Goal: Task Accomplishment & Management: Manage account settings

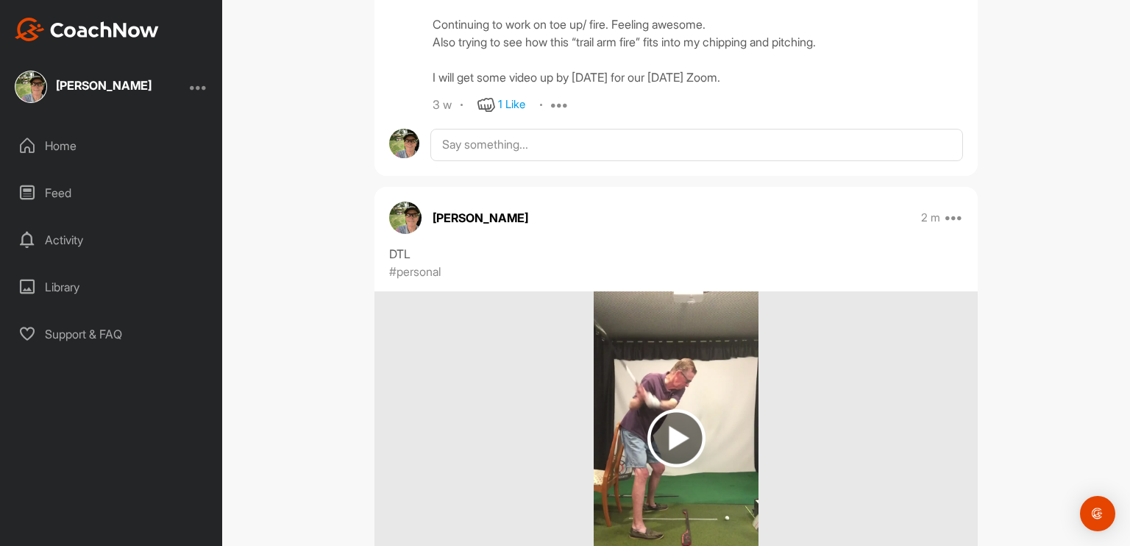
scroll to position [956, 0]
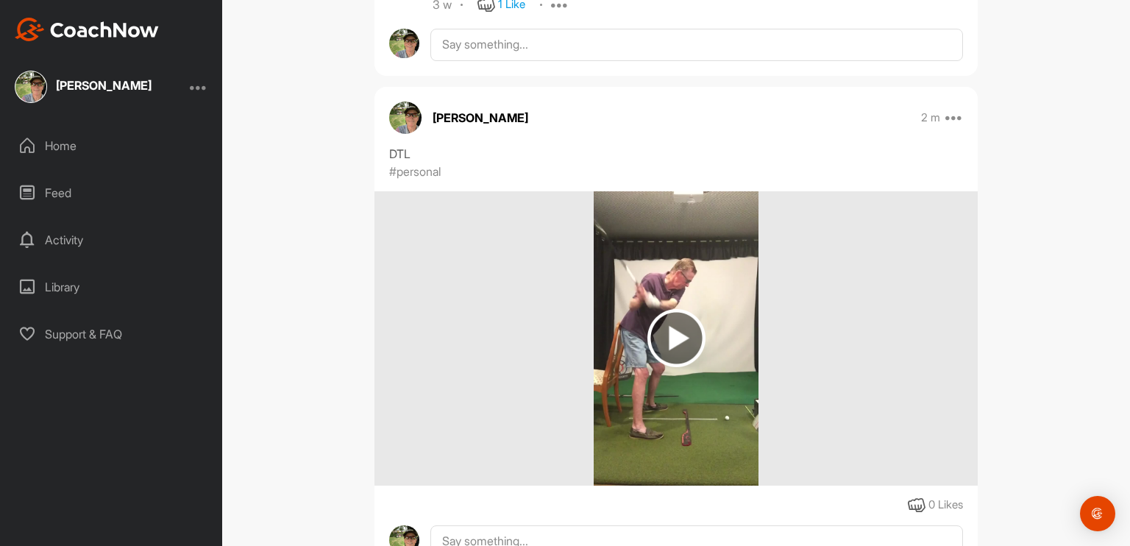
click at [455, 148] on div "DTL" at bounding box center [676, 154] width 574 height 18
click at [951, 117] on icon at bounding box center [954, 118] width 18 height 18
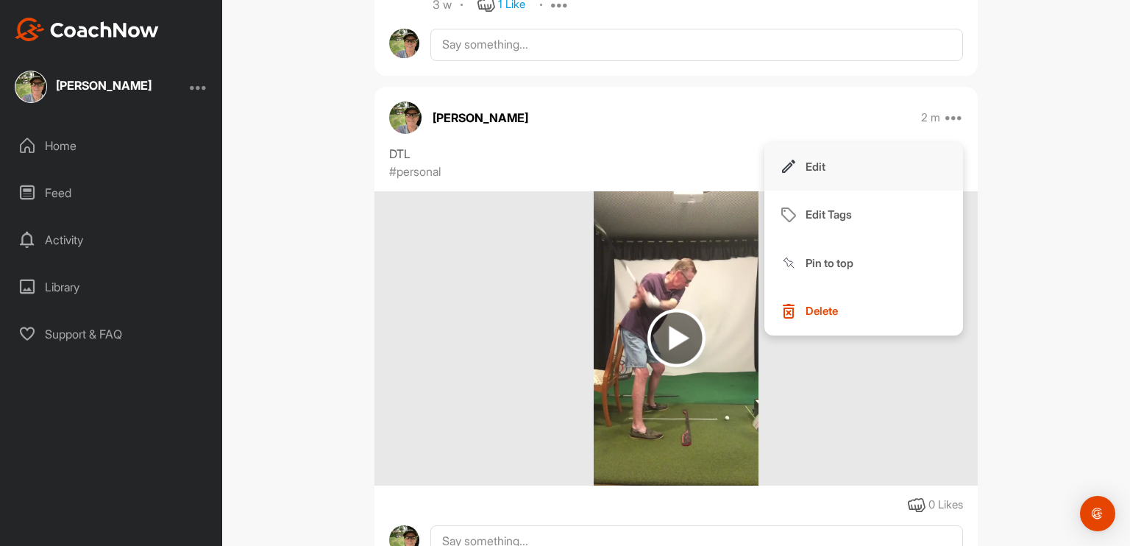
click at [805, 162] on p "Edit" at bounding box center [815, 166] width 20 height 15
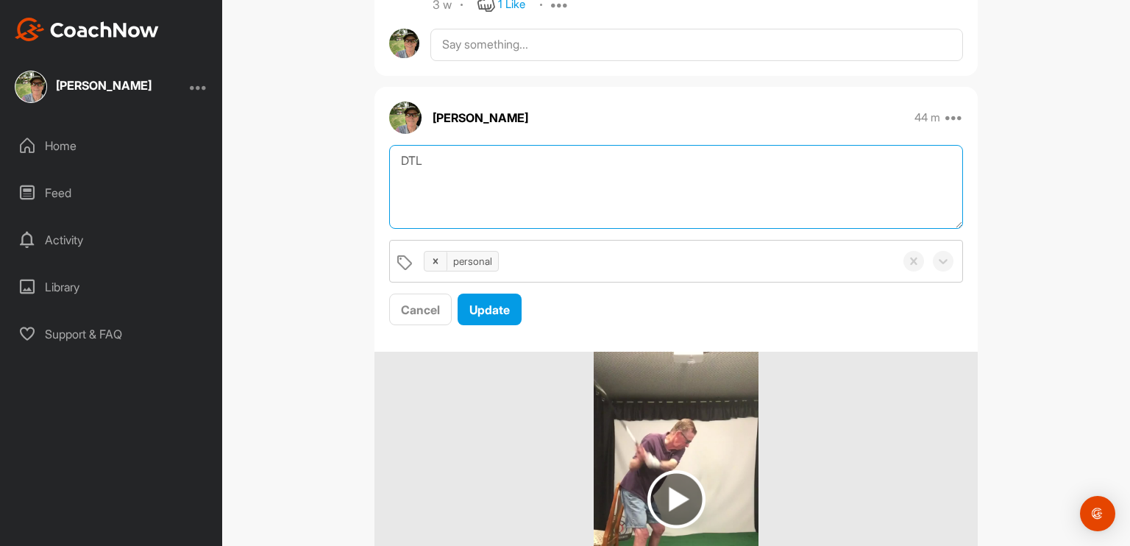
click at [433, 196] on textarea "DTL" at bounding box center [676, 187] width 574 height 85
click at [594, 193] on textarea "DTL Making nice progress on toe over. now working on softer trail arm at [GEOGR…" at bounding box center [676, 187] width 574 height 85
click at [802, 192] on textarea "DTL Making nice progress on toe over. Now working on softer trail arm at [GEOGR…" at bounding box center [676, 187] width 574 height 85
click at [831, 190] on textarea "DTL Making nice progress on toe over. Now working on softer trail arm at P0 whi…" at bounding box center [676, 187] width 574 height 85
click at [866, 191] on textarea "DTL Making nice progress on toe over. Now working on softer trail arm at P0 whi…" at bounding box center [676, 187] width 574 height 85
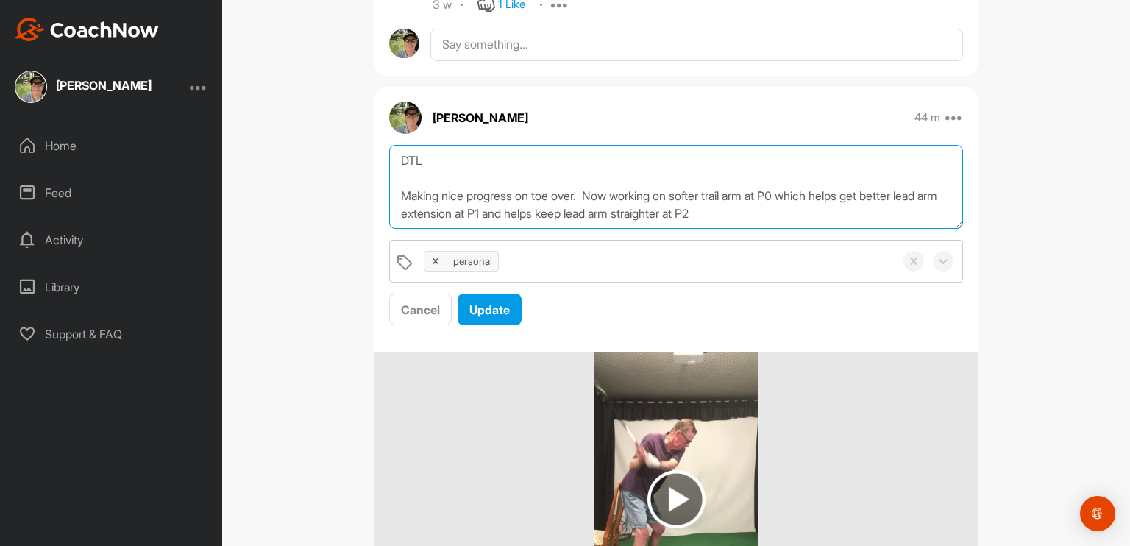
click at [621, 211] on textarea "DTL Making nice progress on toe over. Now working on softer trail arm at P0 whi…" at bounding box center [676, 187] width 574 height 85
click at [780, 213] on textarea "DTL Making nice progress on toe over. Now working on softer trail arm at P0 whi…" at bounding box center [676, 187] width 574 height 85
click at [436, 177] on textarea "DTL Making nice progress on toe over. Now working on softer trail arm at P0 whi…" at bounding box center [676, 187] width 574 height 85
click at [683, 191] on textarea "DTL Making nice progress on toe over. Now working on softer trail arm at P0 whi…" at bounding box center [676, 187] width 574 height 85
click at [803, 193] on textarea "DTL Making nice progress on toe over. Now working on a softer trail arm at P0 w…" at bounding box center [676, 187] width 574 height 85
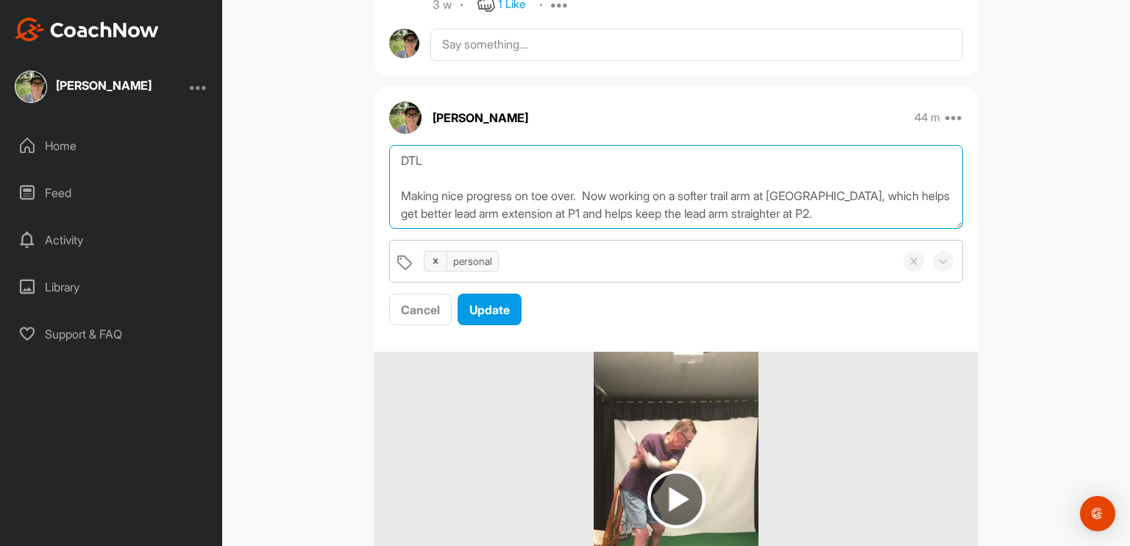
click at [802, 211] on textarea "DTL Making nice progress on toe over. Now working on a softer trail arm at [GEO…" at bounding box center [676, 187] width 574 height 85
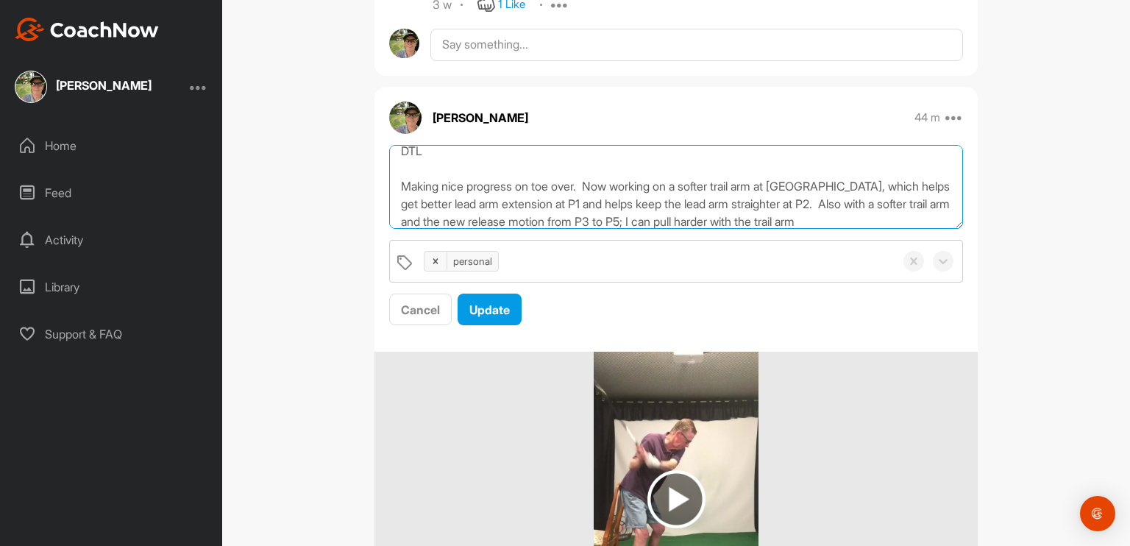
click at [686, 216] on textarea "DTL Making nice progress on toe over. Now working on a softer trail arm at [GEO…" at bounding box center [676, 187] width 574 height 85
click at [866, 217] on textarea "DTL Making nice progress on toe over. Now working on a softer trail arm at [GEO…" at bounding box center [676, 187] width 574 height 85
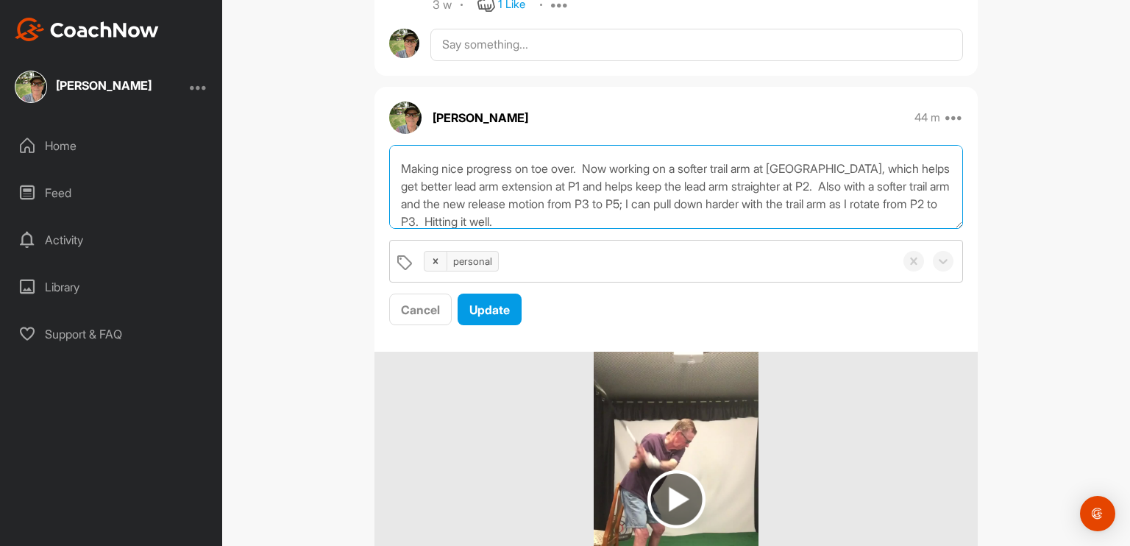
click at [590, 166] on textarea "DTL Making nice progress on toe over. Now working on a softer trail arm at [GEO…" at bounding box center [676, 187] width 574 height 85
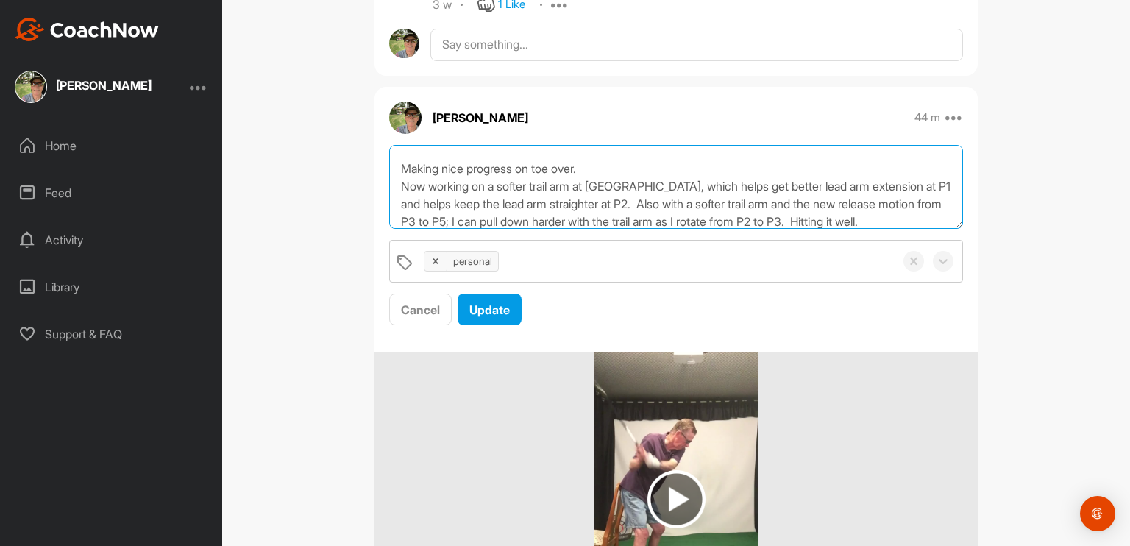
scroll to position [35, 0]
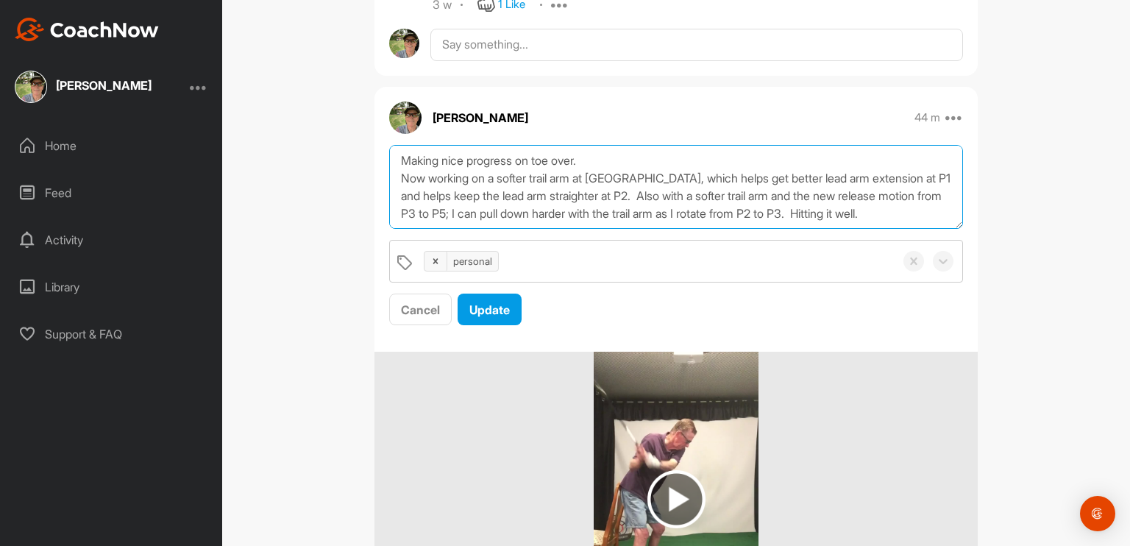
click at [610, 174] on textarea "DTL Making nice progress on toe over. Now working on a softer trail arm at [GEO…" at bounding box center [676, 187] width 574 height 85
drag, startPoint x: 697, startPoint y: 174, endPoint x: 713, endPoint y: 154, distance: 24.6
click at [699, 171] on textarea "DTL Making nice progress on toe over. Now working on a softer trail arm at [GEO…" at bounding box center [676, 187] width 574 height 85
click at [741, 205] on textarea "DTL Making nice progress on toe over. Now working on a softer trail arm at [GEO…" at bounding box center [676, 187] width 574 height 85
click at [447, 211] on textarea "DTL Making nice progress on toe over. Now working on a softer trail arm at [GEO…" at bounding box center [676, 187] width 574 height 85
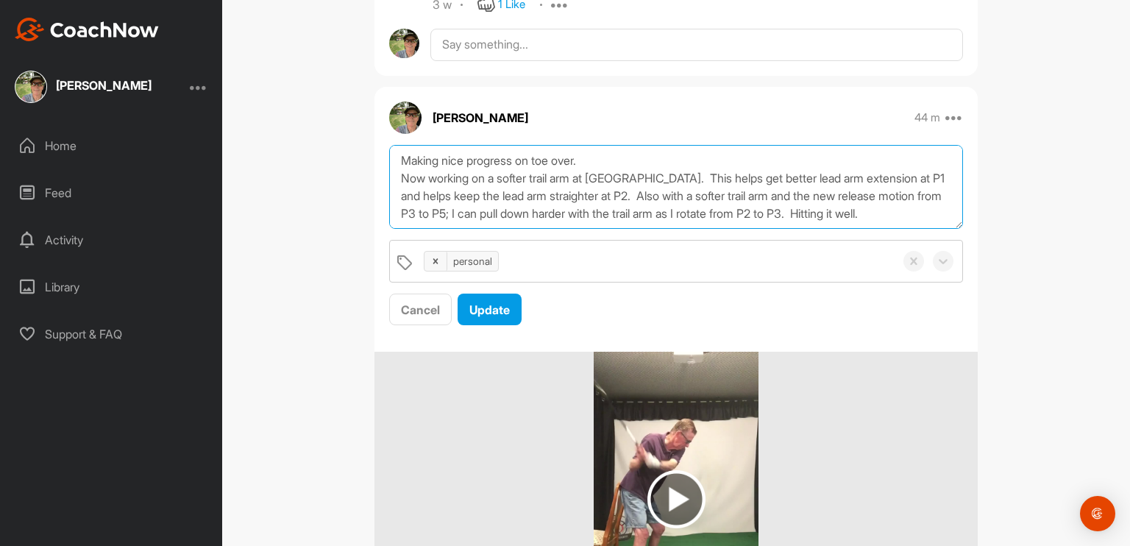
drag, startPoint x: 619, startPoint y: 213, endPoint x: 623, endPoint y: 196, distance: 17.3
click at [621, 210] on textarea "DTL Making nice progress on toe over. Now working on a softer trail arm at [GEO…" at bounding box center [676, 187] width 574 height 85
click at [816, 211] on textarea "DTL Making nice progress on toe over. Now working on a softer trail arm at [GEO…" at bounding box center [676, 187] width 574 height 85
type textarea "DTL Making nice progress on toe over. Now working on a softer trail arm at [GEO…"
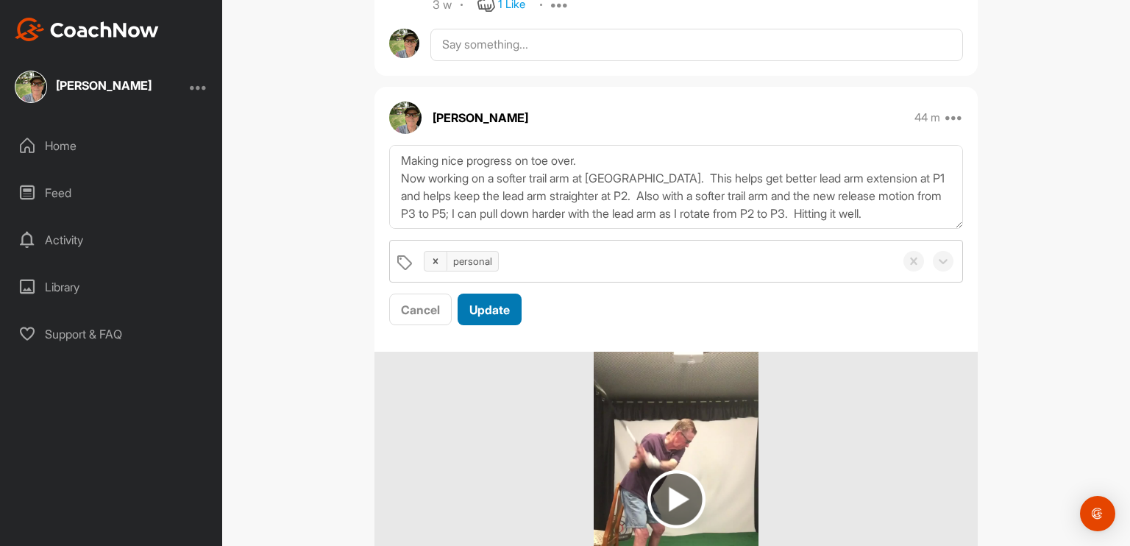
click at [470, 314] on span "Update" at bounding box center [489, 309] width 40 height 15
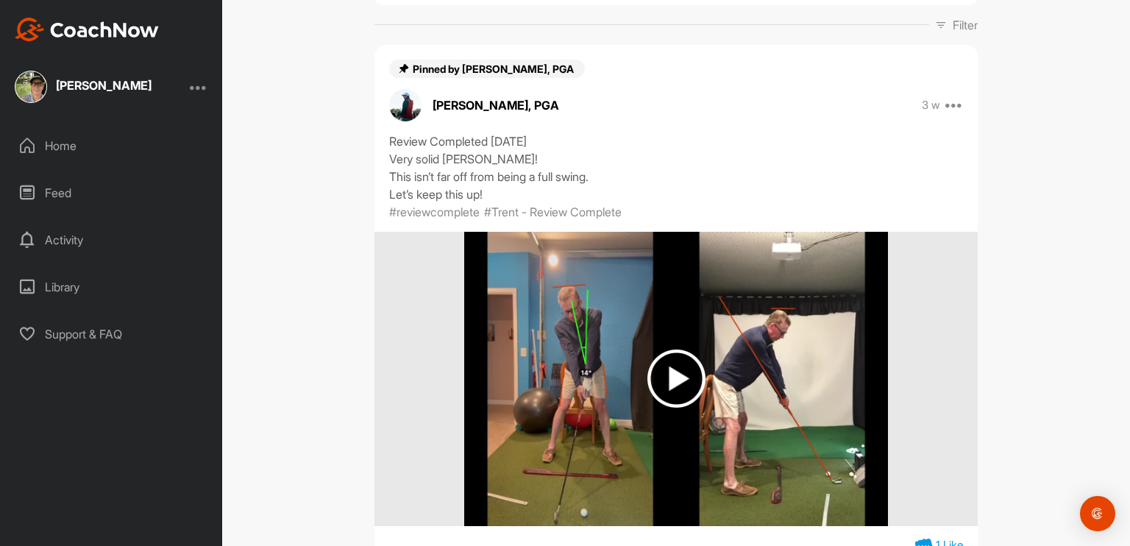
scroll to position [0, 0]
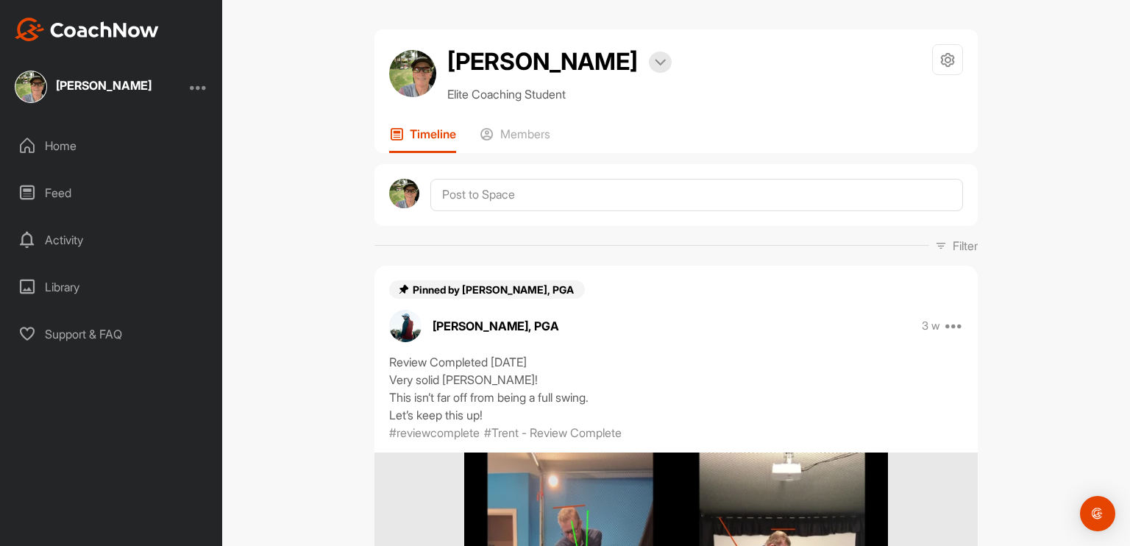
click at [42, 147] on div "Home" at bounding box center [111, 145] width 207 height 37
